Goal: Information Seeking & Learning: Learn about a topic

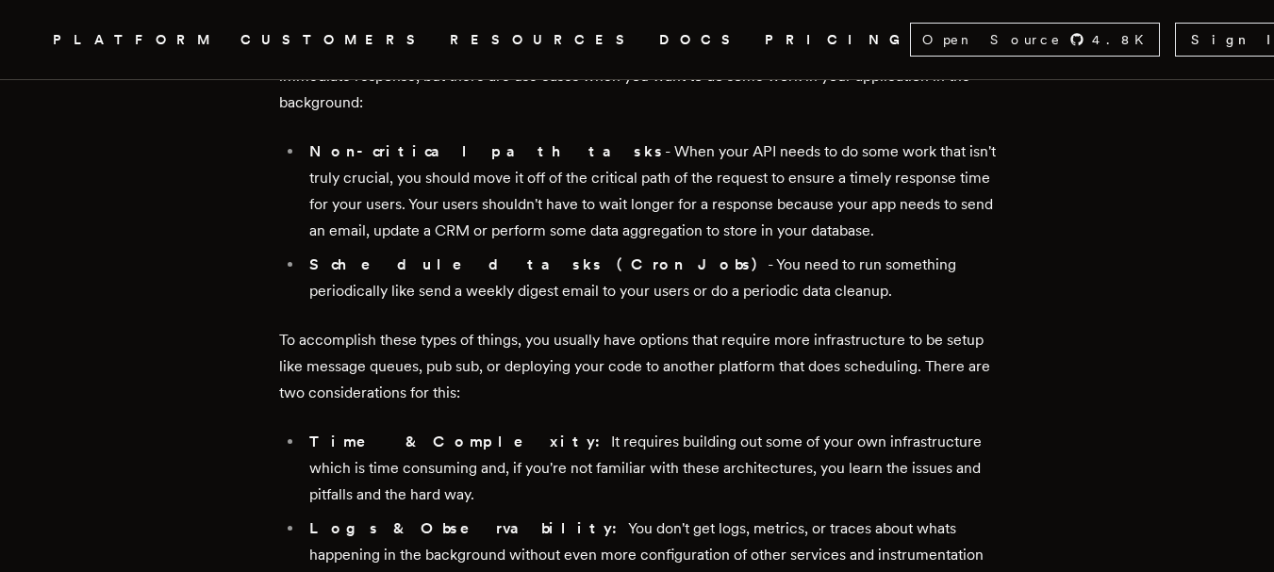
scroll to position [795, 0]
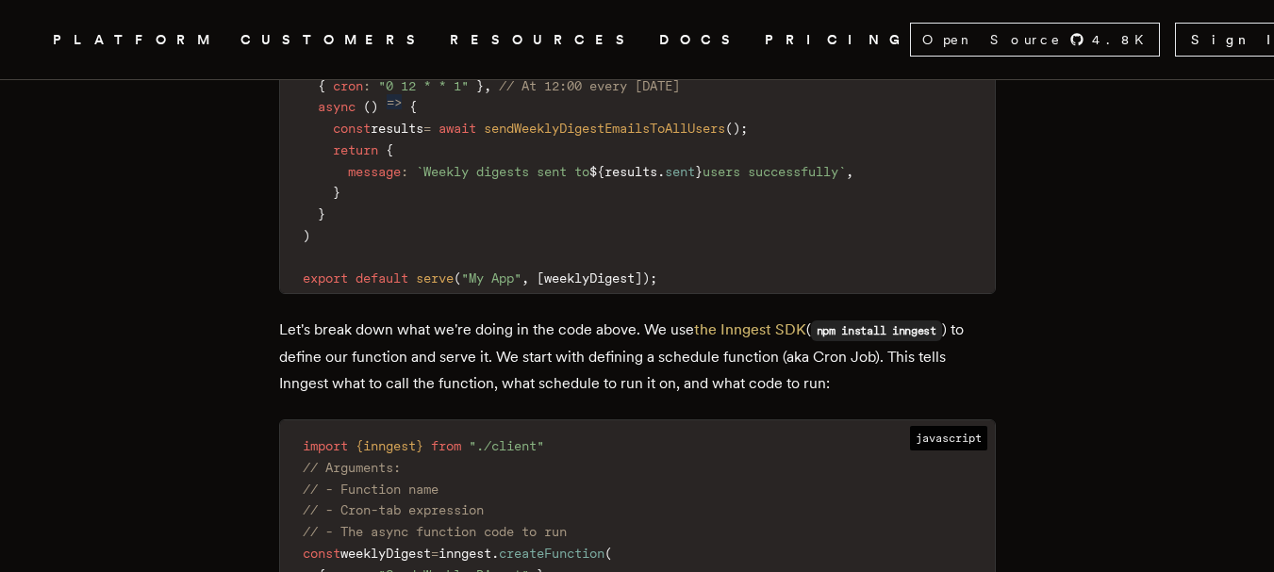
scroll to position [2260, 0]
click at [510, 315] on p "Let's break down what we're doing in the code above. We use the Inngest SDK ( n…" at bounding box center [637, 355] width 717 height 80
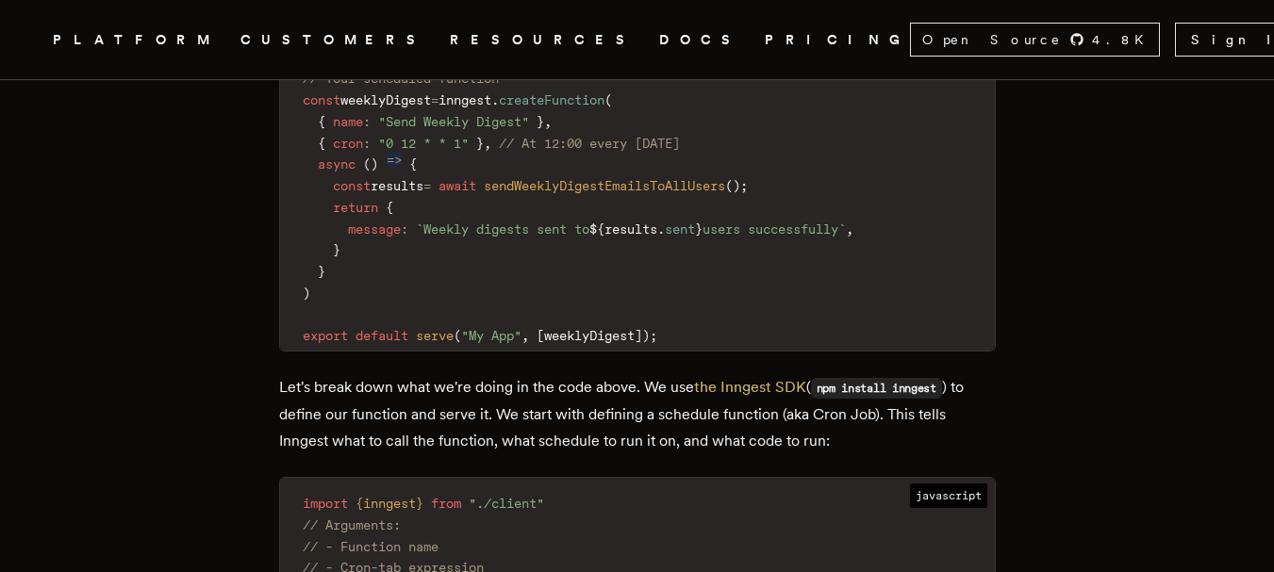
scroll to position [2202, 0]
click at [642, 327] on span "]" at bounding box center [639, 334] width 8 height 15
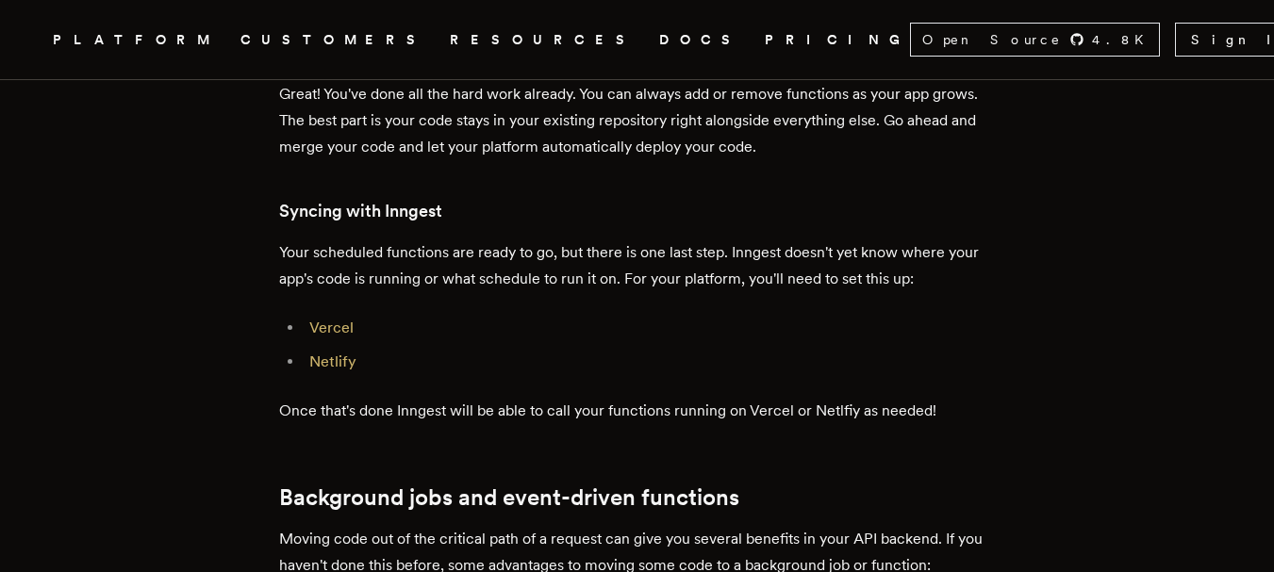
scroll to position [3475, 0]
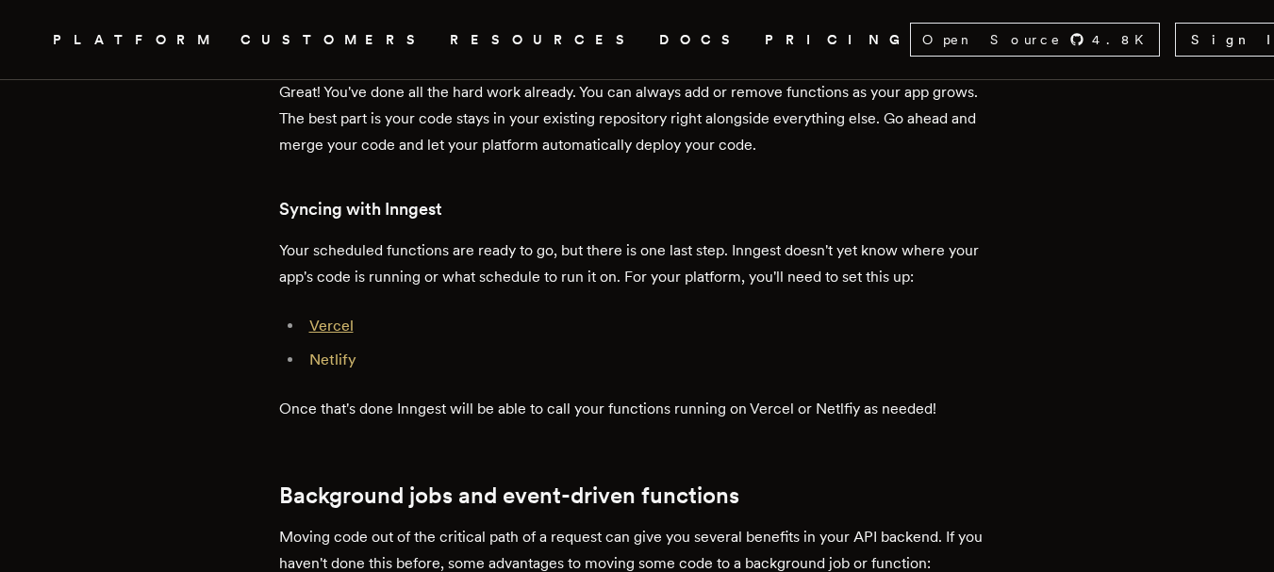
click at [339, 317] on link "Vercel" at bounding box center [331, 326] width 44 height 18
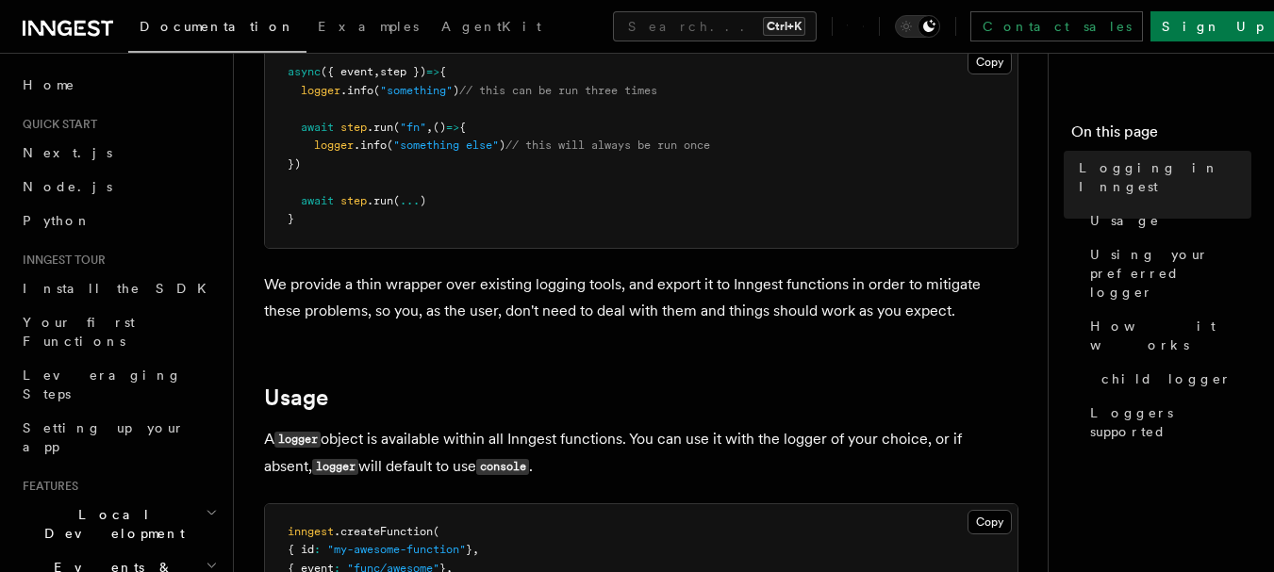
scroll to position [410, 0]
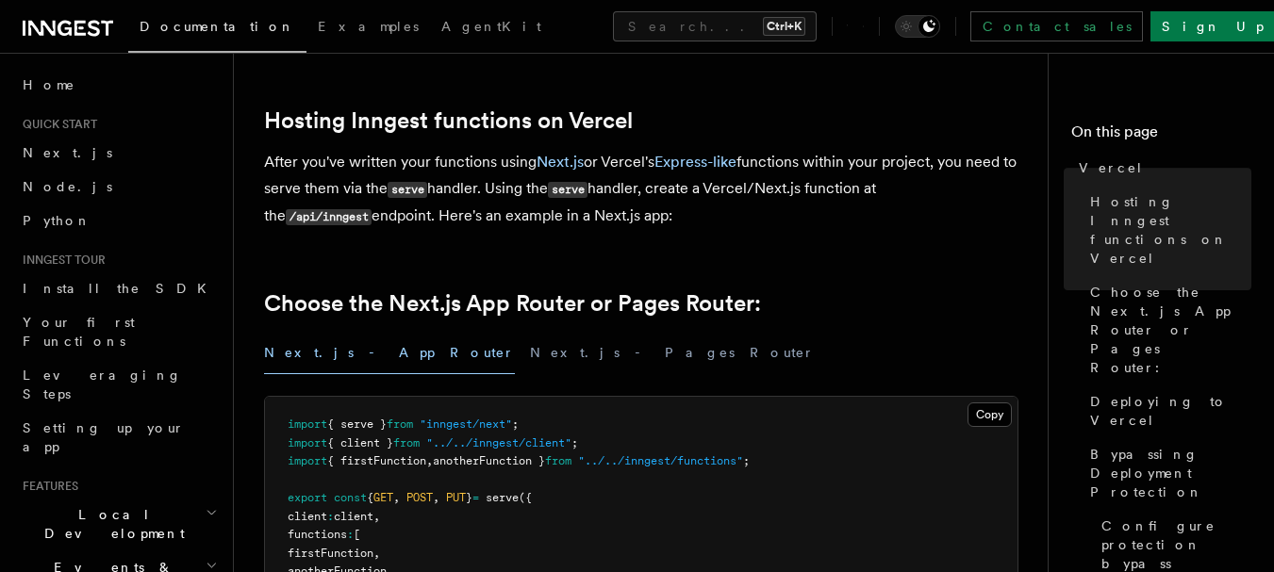
scroll to position [254, 0]
